Goal: Information Seeking & Learning: Learn about a topic

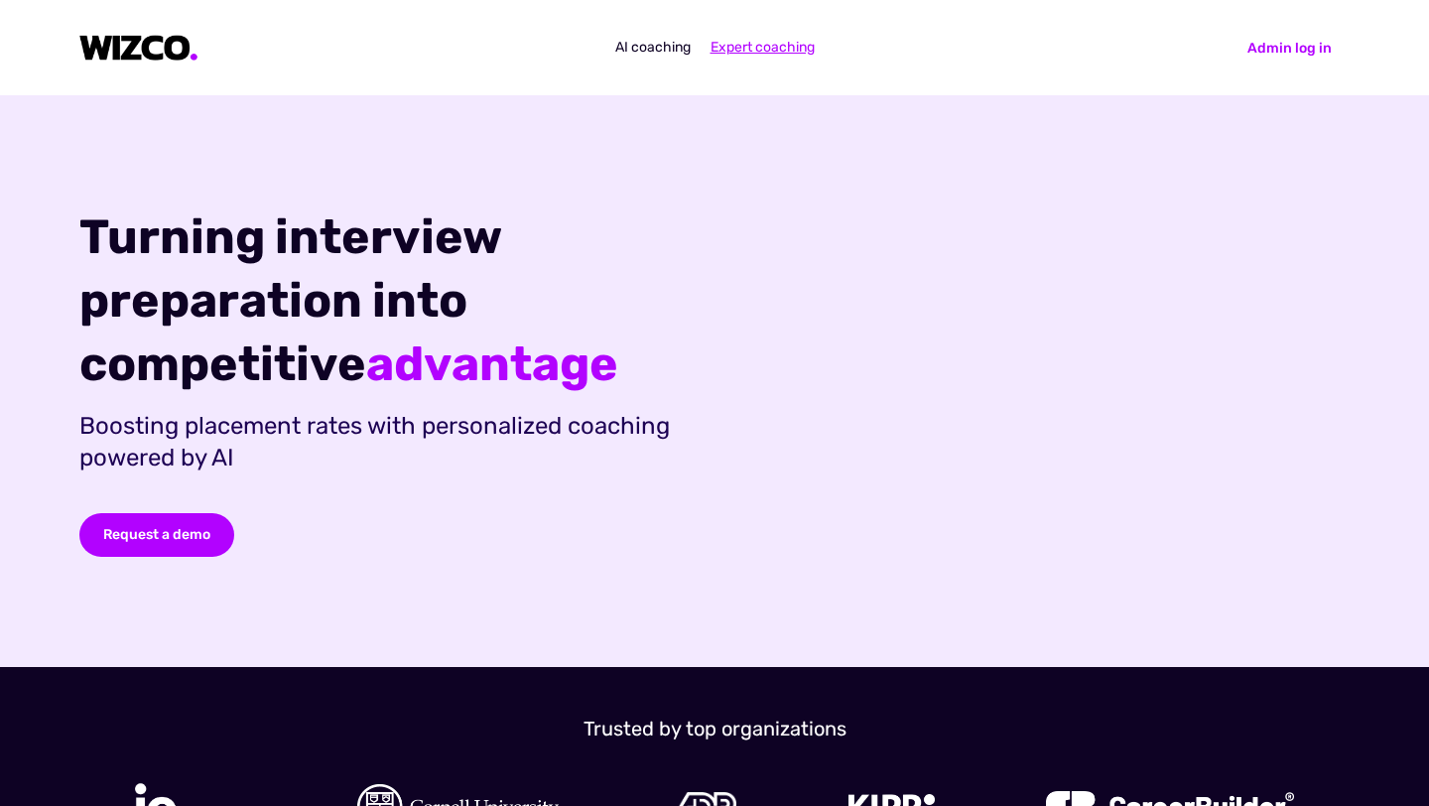
click at [760, 46] on span "Expert coaching" at bounding box center [762, 47] width 104 height 17
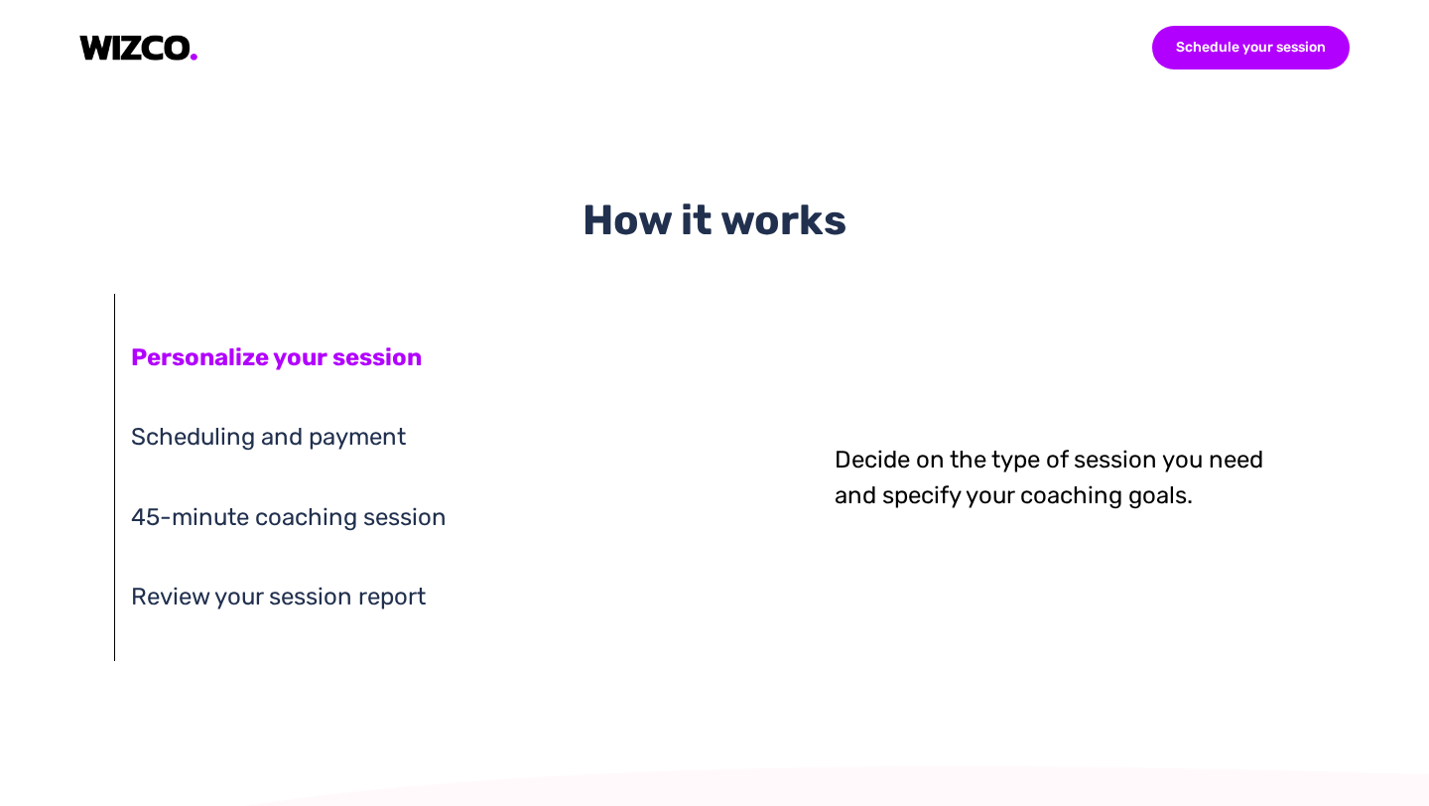
scroll to position [1463, 0]
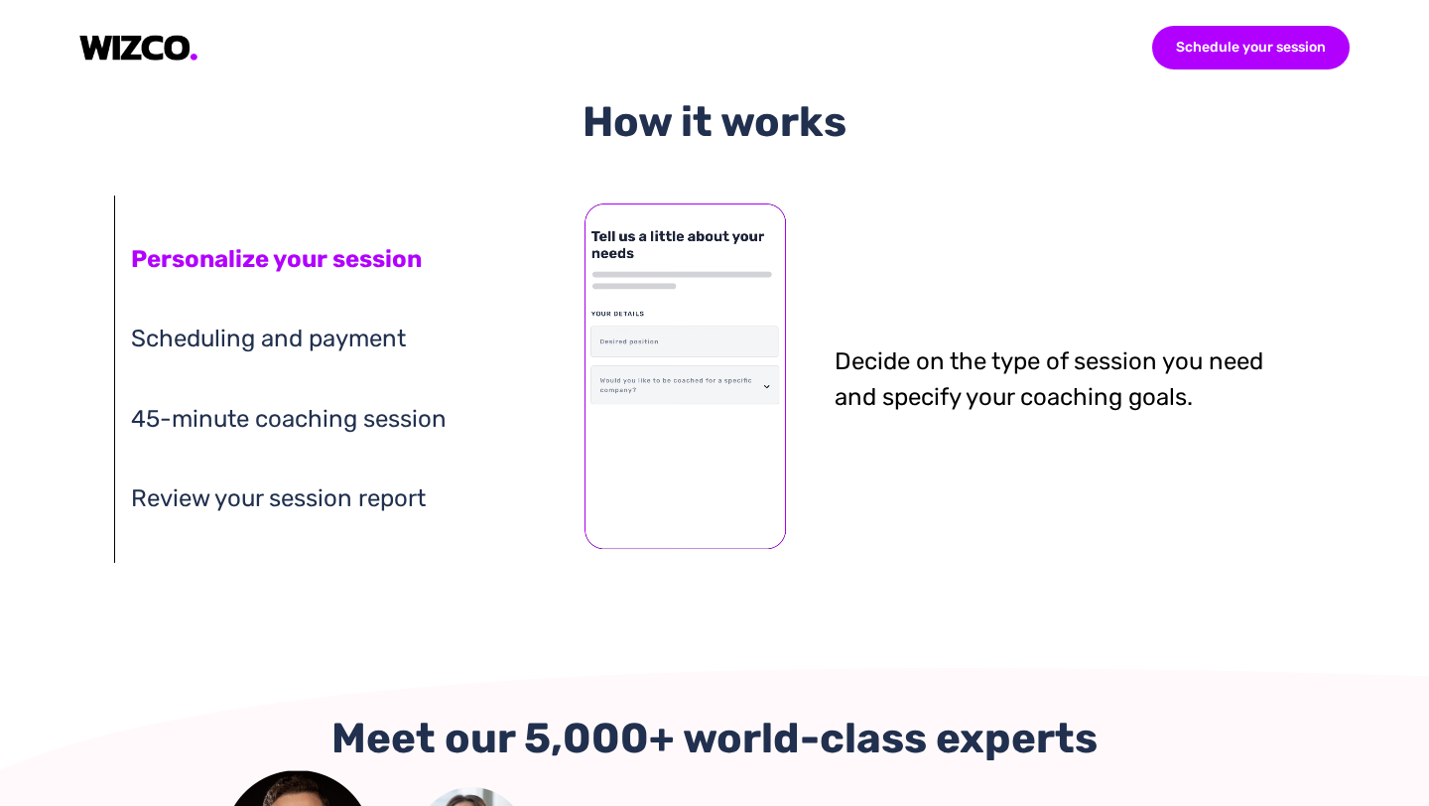
click at [265, 424] on div "45-minute coaching session" at bounding box center [323, 419] width 384 height 38
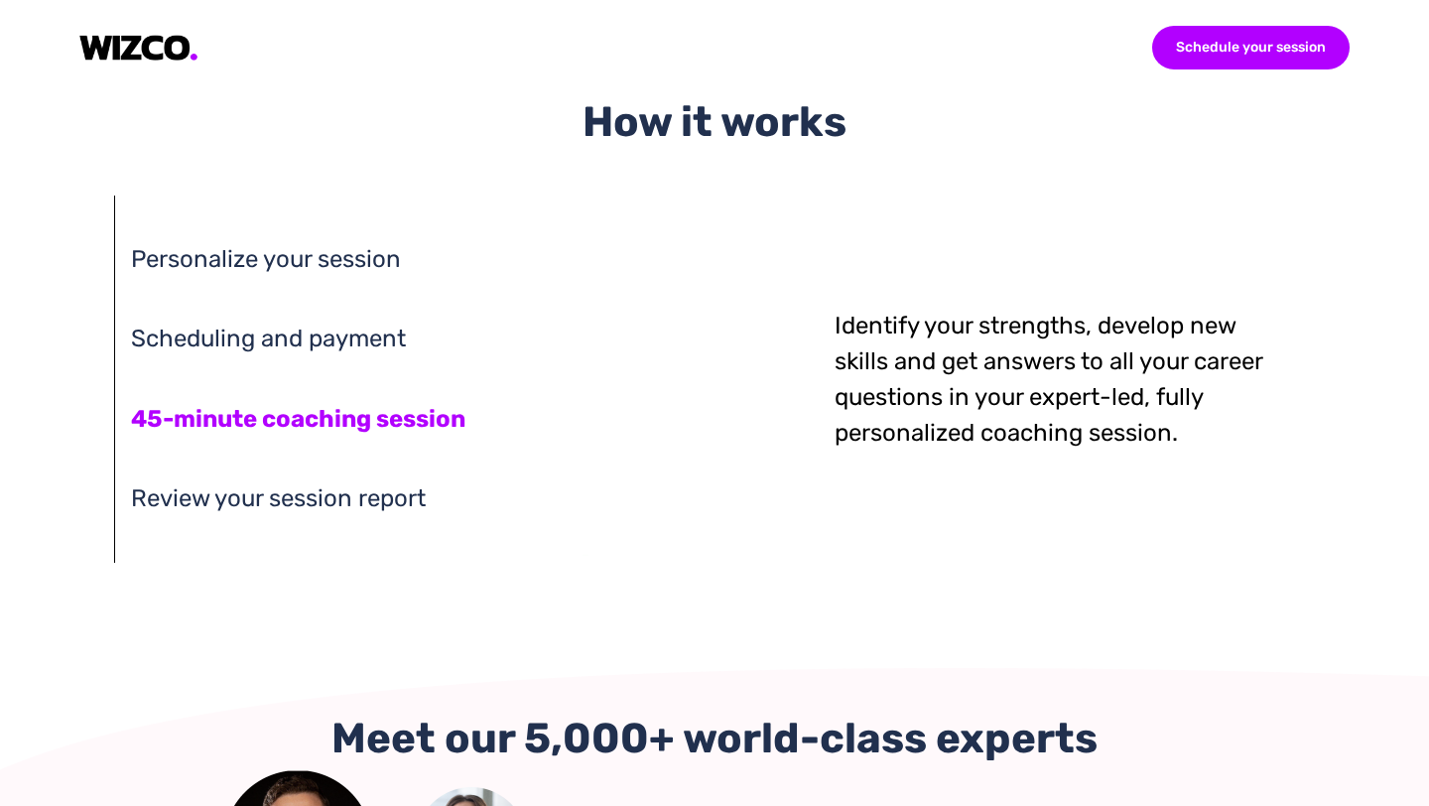
click at [280, 346] on div "Scheduling and payment" at bounding box center [323, 338] width 384 height 38
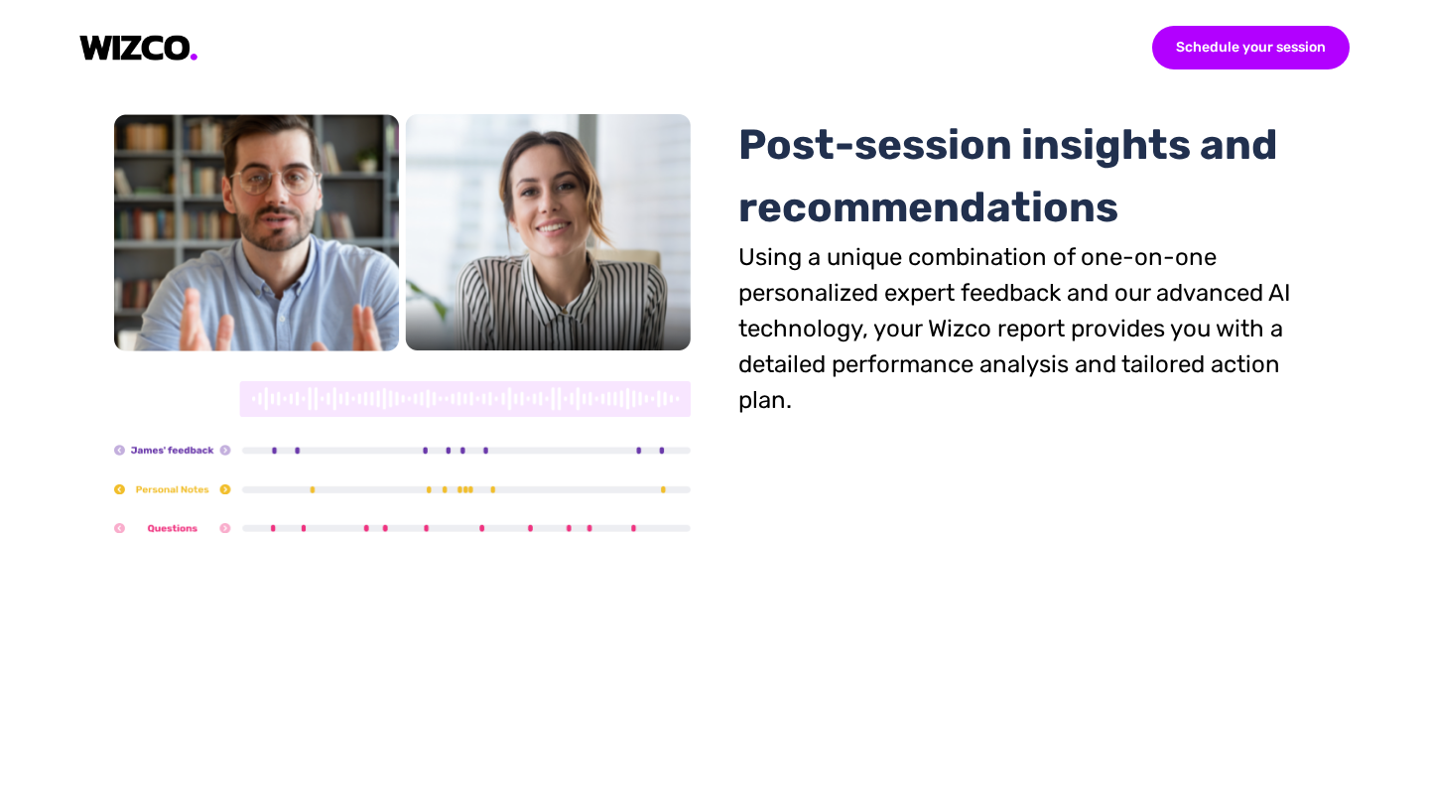
scroll to position [4763, 0]
click at [765, 305] on div "Schedule your session Take charge of your career You deserve a coach as unique …" at bounding box center [714, 403] width 1429 height 806
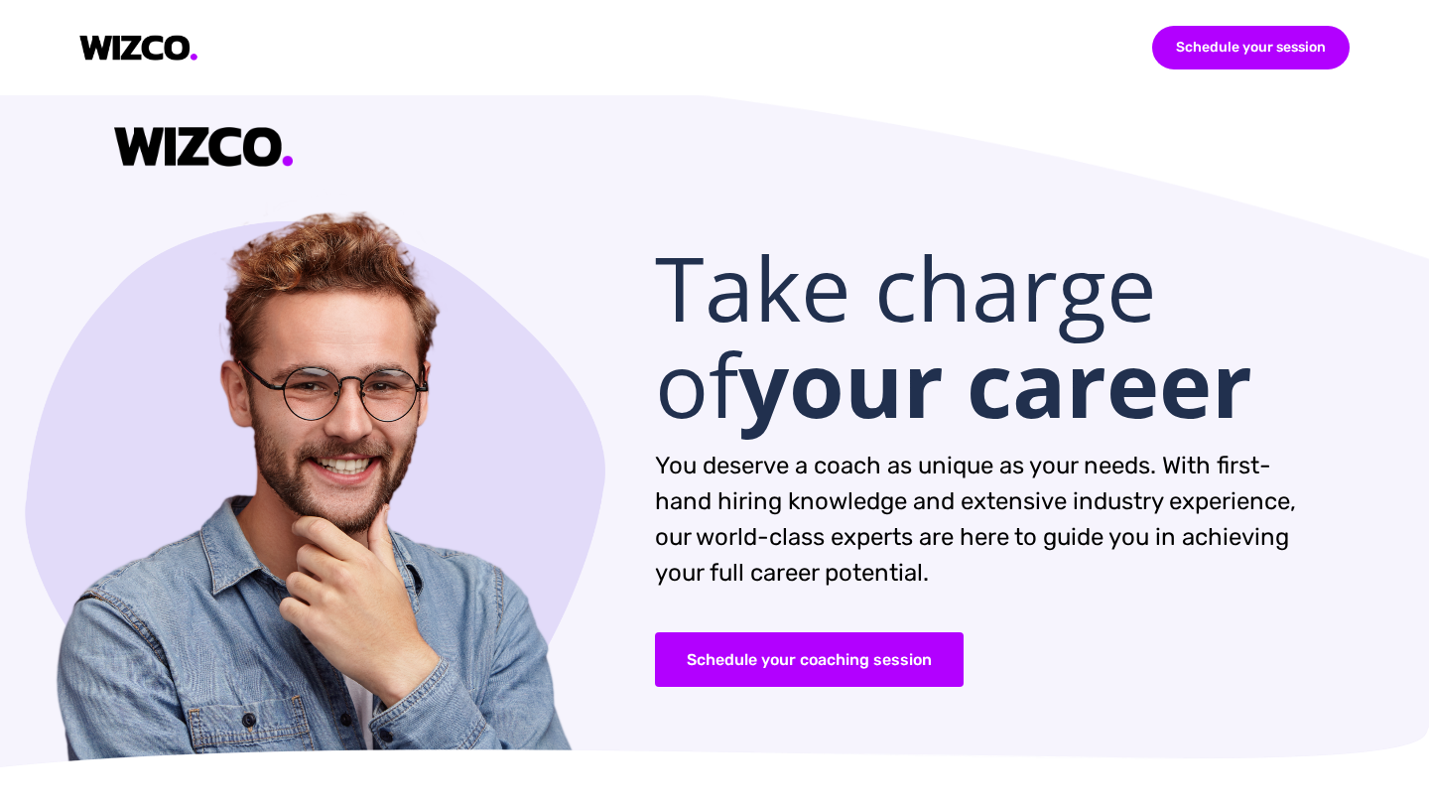
scroll to position [0, 0]
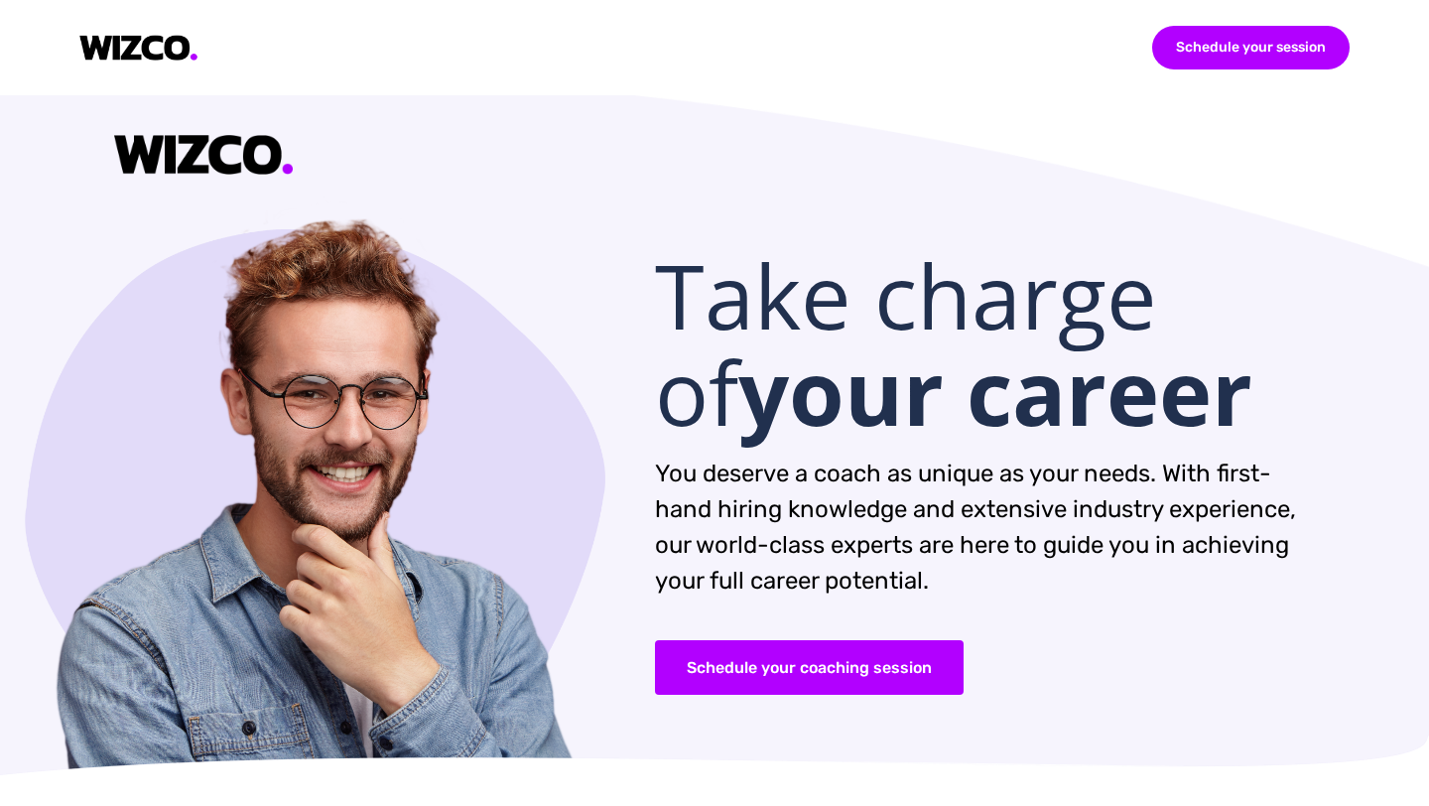
click at [112, 60] on img at bounding box center [138, 48] width 119 height 27
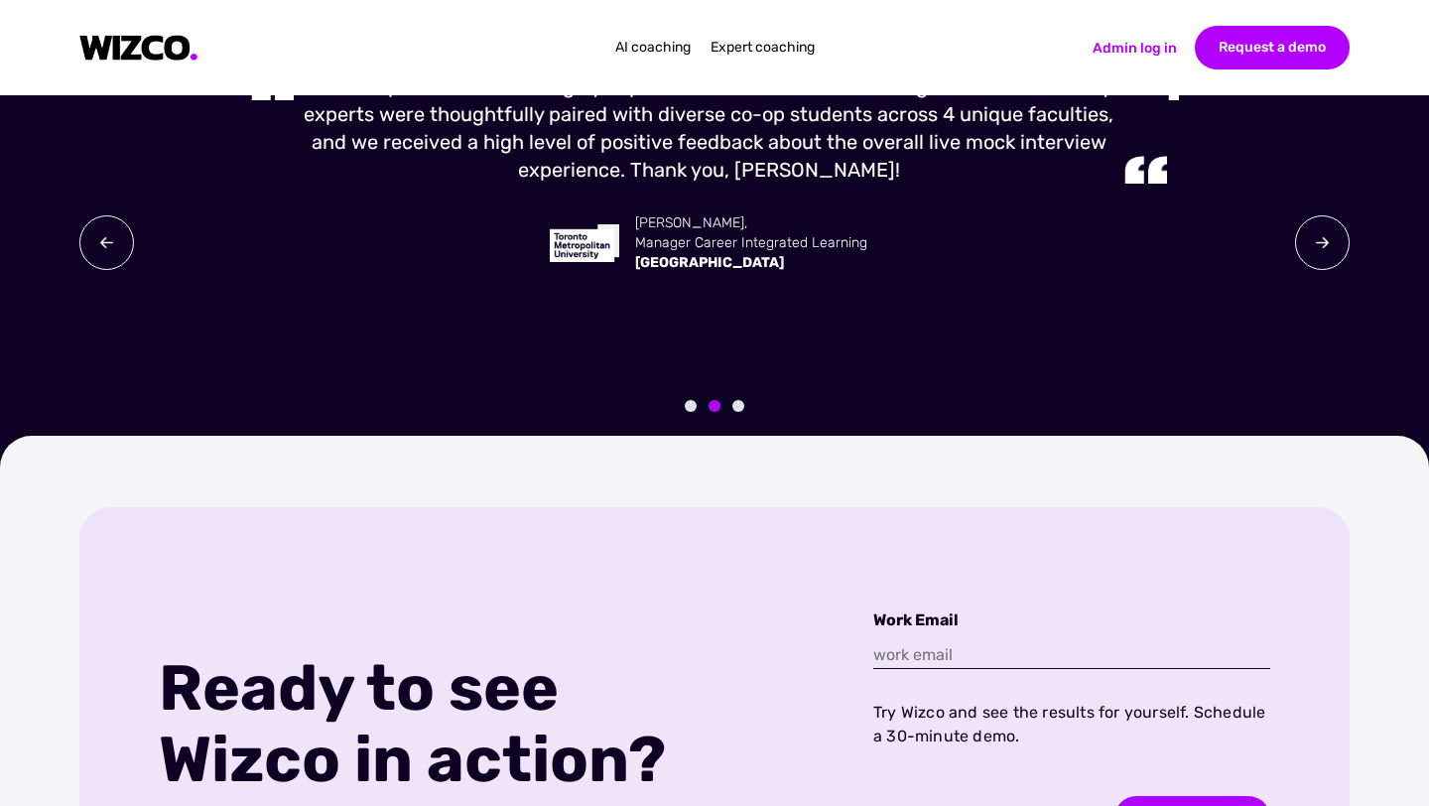
scroll to position [3257, 0]
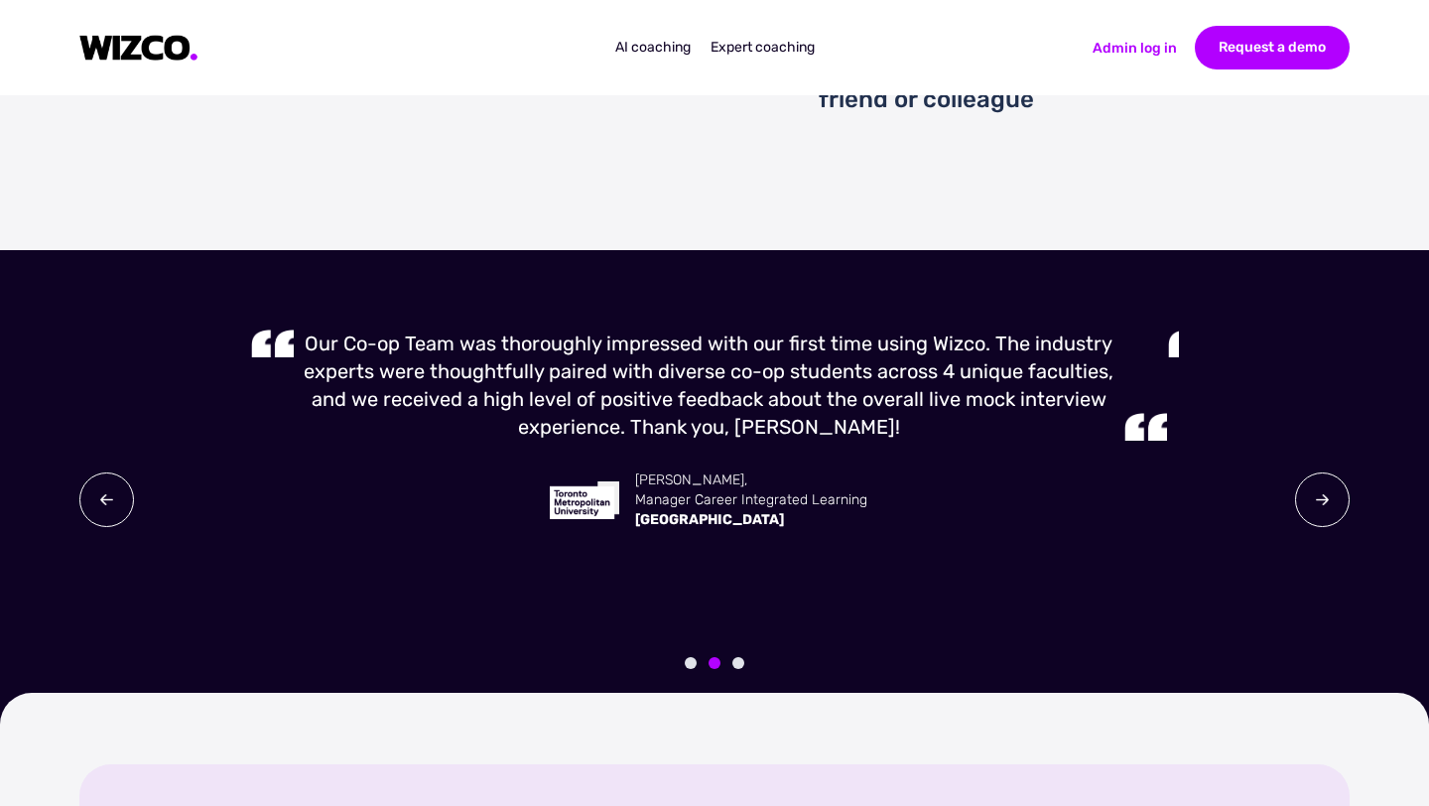
click at [1389, 612] on div "Our Co-op Team was thoroughly impressed with our first time using Wizco. The in…" at bounding box center [714, 471] width 1429 height 442
click at [634, 52] on span "AI coaching" at bounding box center [652, 47] width 75 height 17
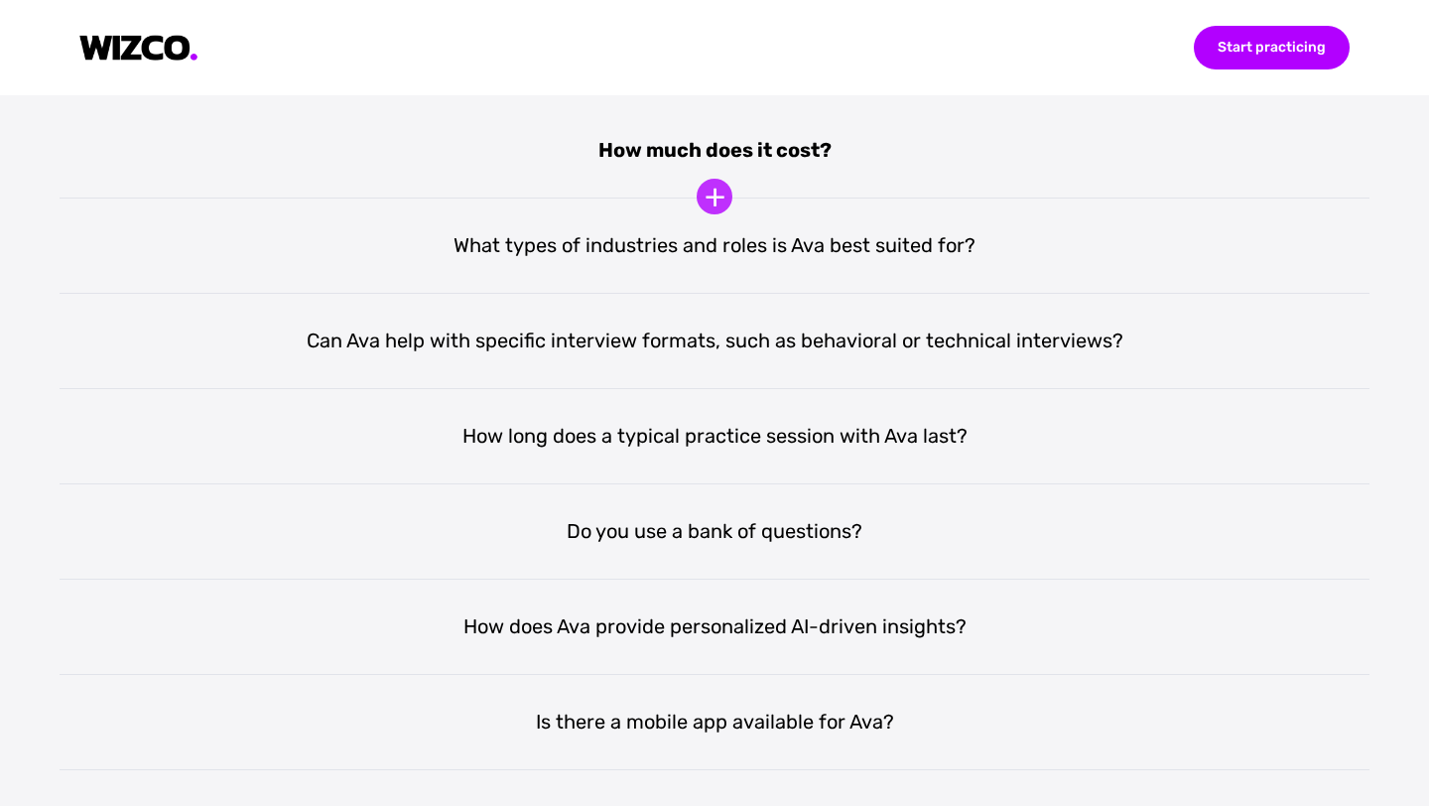
scroll to position [3802, 0]
click at [801, 160] on div "How much does it cost?" at bounding box center [714, 151] width 1309 height 95
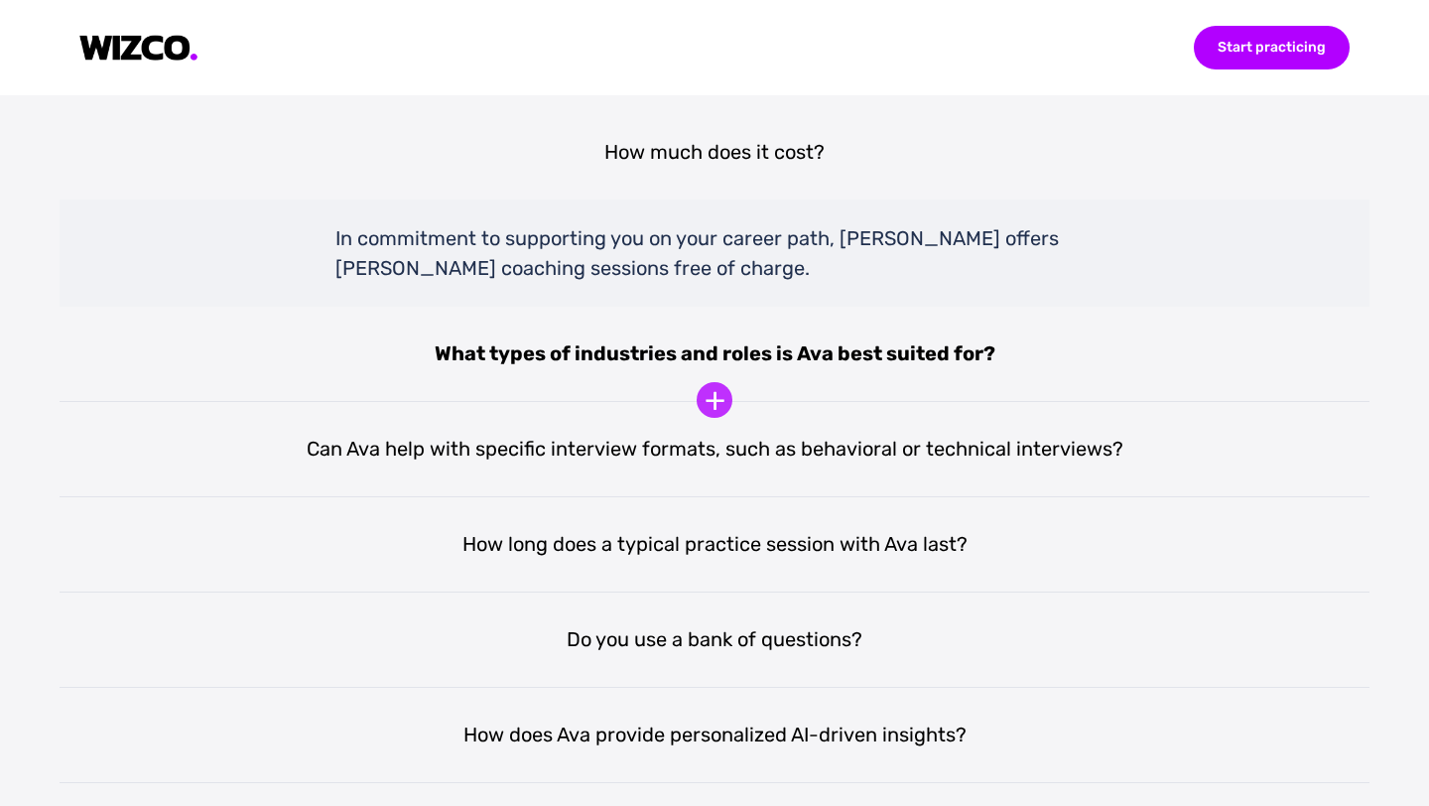
click at [875, 347] on div "What types of industries and roles is Ava best suited for?" at bounding box center [714, 354] width 1309 height 95
